Goal: Navigation & Orientation: Find specific page/section

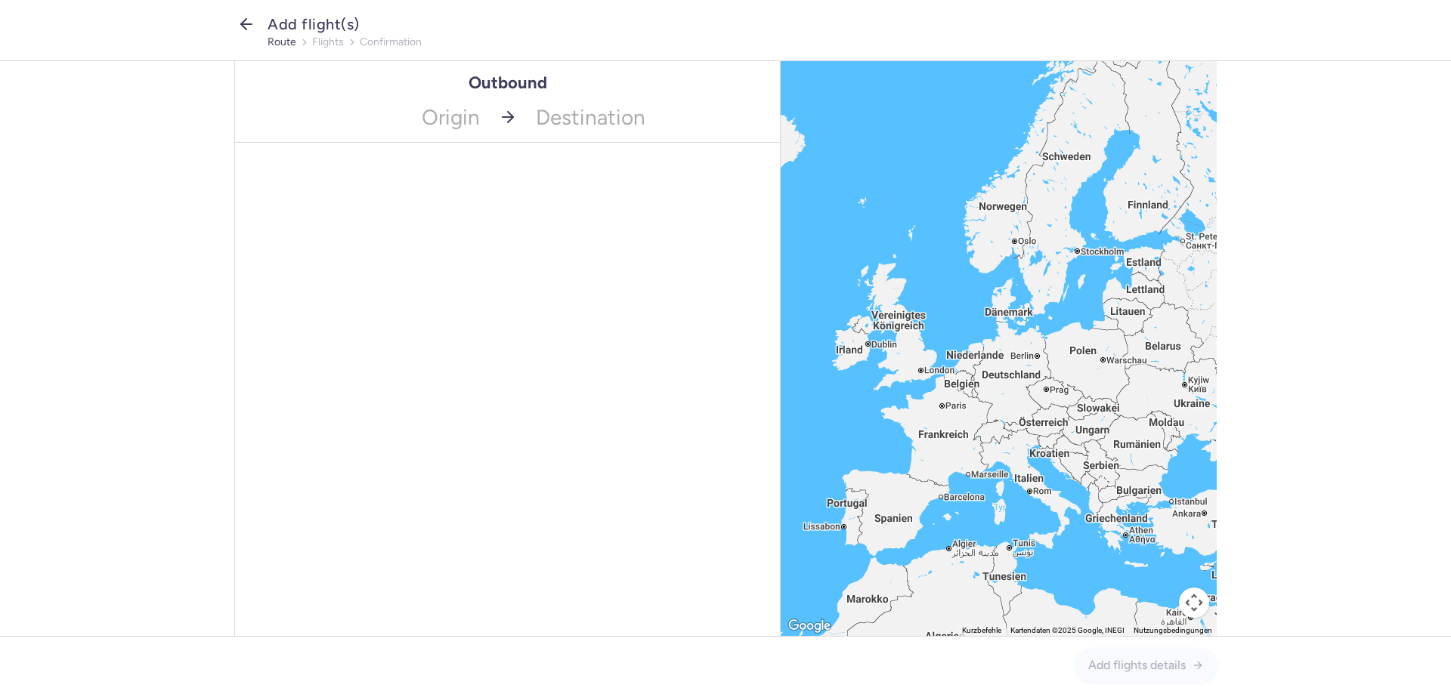
click at [246, 27] on icon "button" at bounding box center [246, 24] width 18 height 18
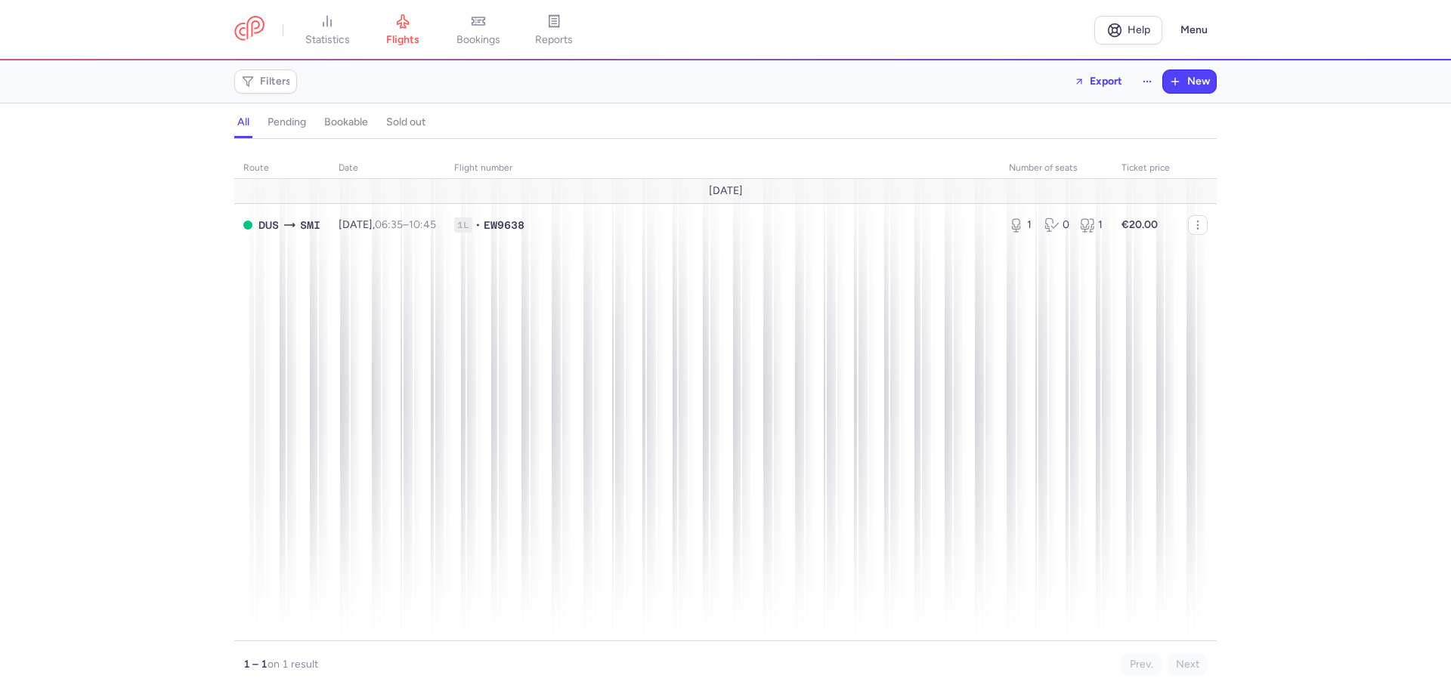
click at [419, 121] on h4 "sold out" at bounding box center [405, 123] width 39 height 14
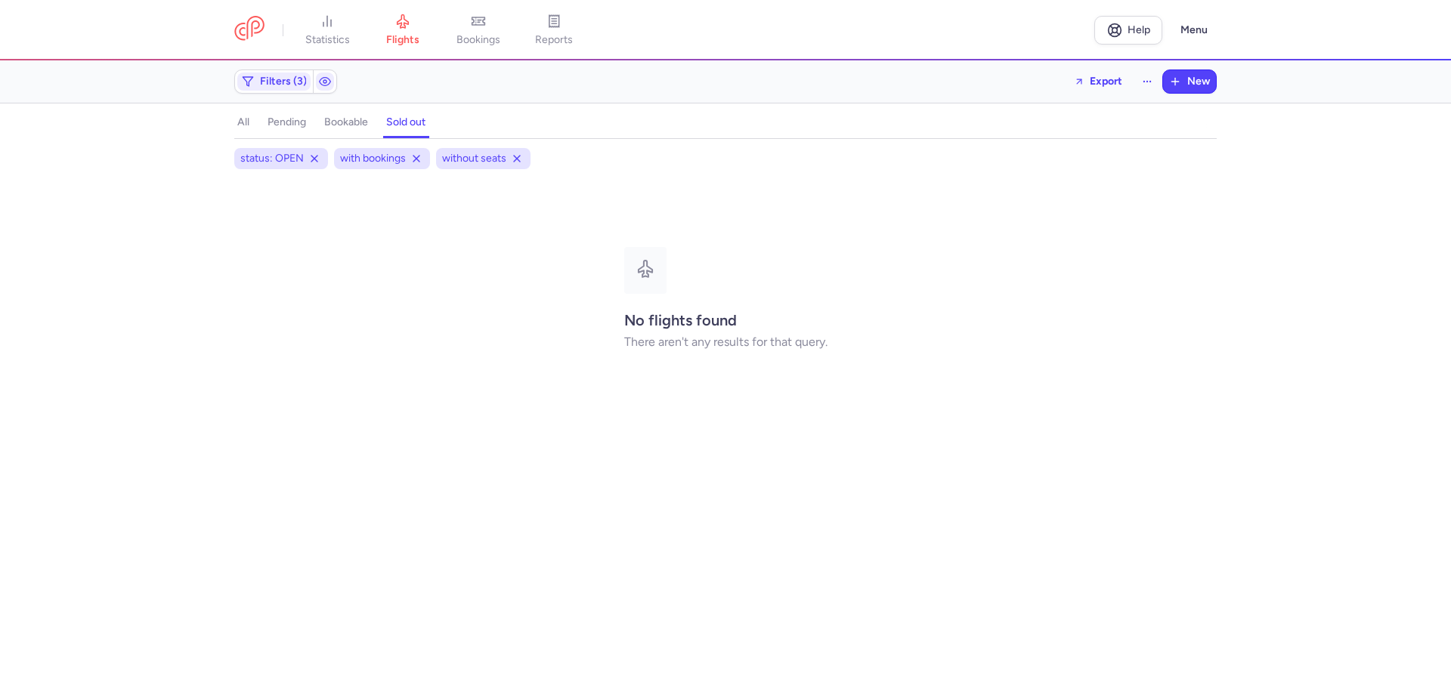
click at [344, 123] on h4 "bookable" at bounding box center [346, 123] width 44 height 14
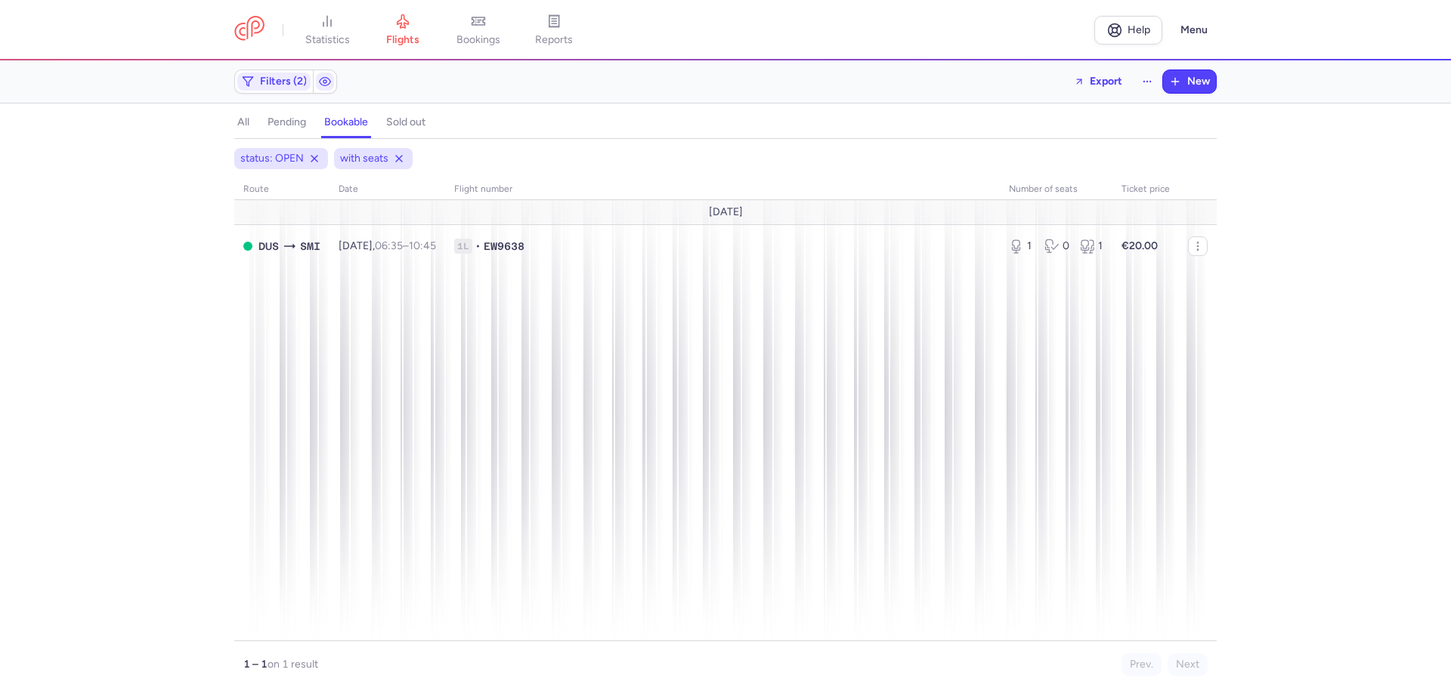
click at [289, 123] on h4 "pending" at bounding box center [286, 123] width 39 height 14
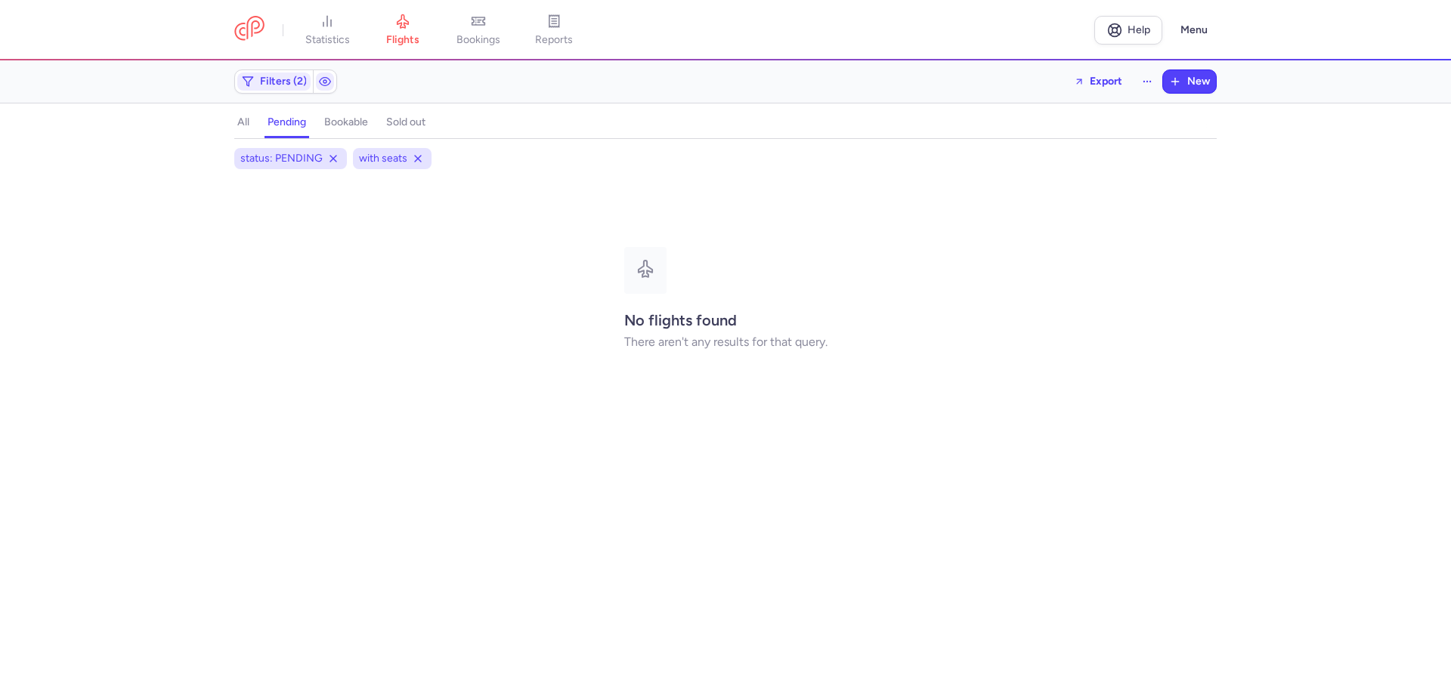
click at [252, 125] on div "all pending bookable sold out" at bounding box center [725, 126] width 982 height 26
click at [240, 122] on h4 "all" at bounding box center [243, 123] width 12 height 14
